Goal: Transaction & Acquisition: Purchase product/service

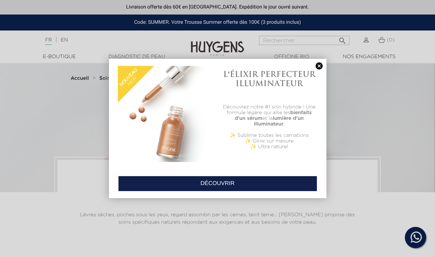
click at [315, 73] on h1 "L'ÉLIXIR PERFECTEUR ILLUMINATEUR" at bounding box center [269, 79] width 97 height 19
click at [317, 65] on link at bounding box center [320, 65] width 10 height 7
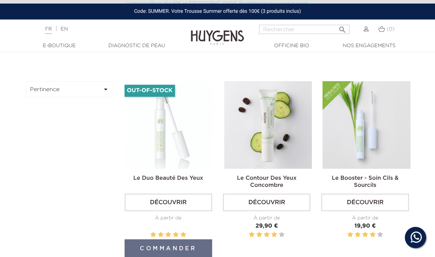
scroll to position [214, 0]
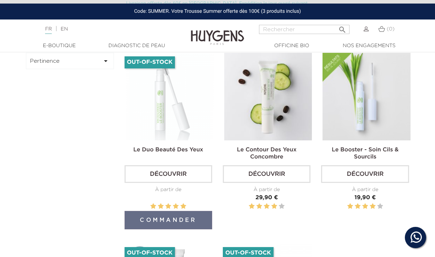
click at [174, 110] on img at bounding box center [170, 97] width 88 height 88
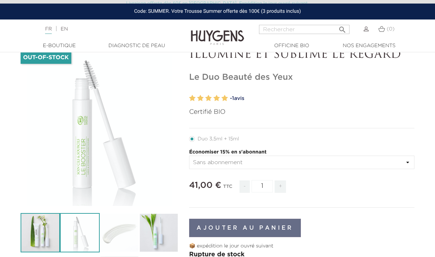
click at [27, 234] on img at bounding box center [40, 232] width 39 height 39
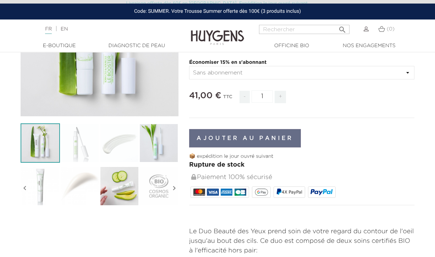
scroll to position [116, 0]
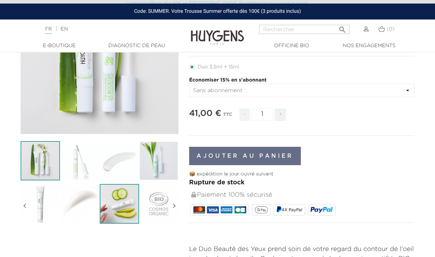
click at [134, 207] on img at bounding box center [119, 203] width 39 height 39
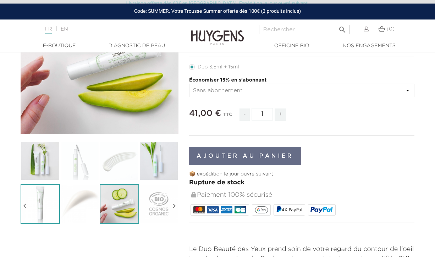
click at [52, 190] on img at bounding box center [40, 203] width 39 height 39
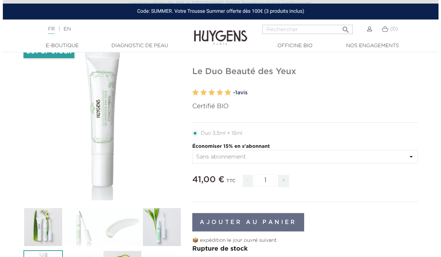
scroll to position [50, 0]
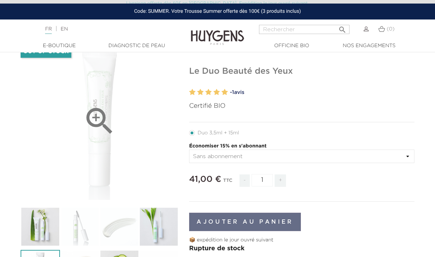
click at [96, 121] on icon "" at bounding box center [100, 122] width 36 height 36
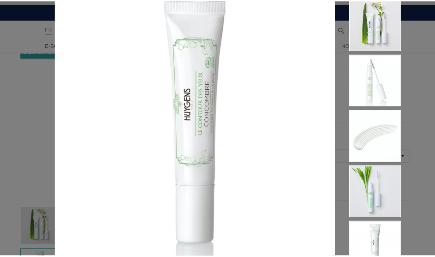
scroll to position [0, 0]
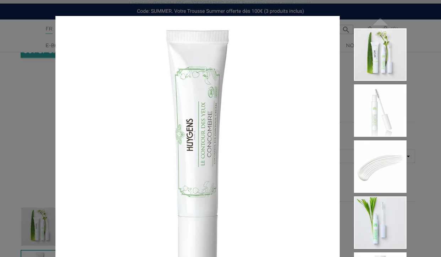
click at [419, 31] on div "Certifié BIO  " at bounding box center [220, 128] width 441 height 257
